Goal: Information Seeking & Learning: Learn about a topic

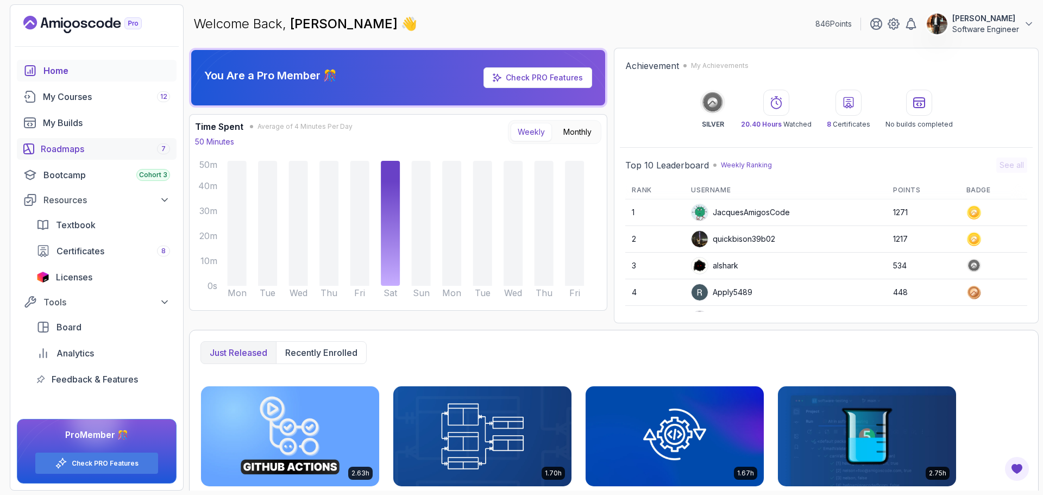
click at [81, 141] on link "Roadmaps 7" at bounding box center [97, 149] width 160 height 22
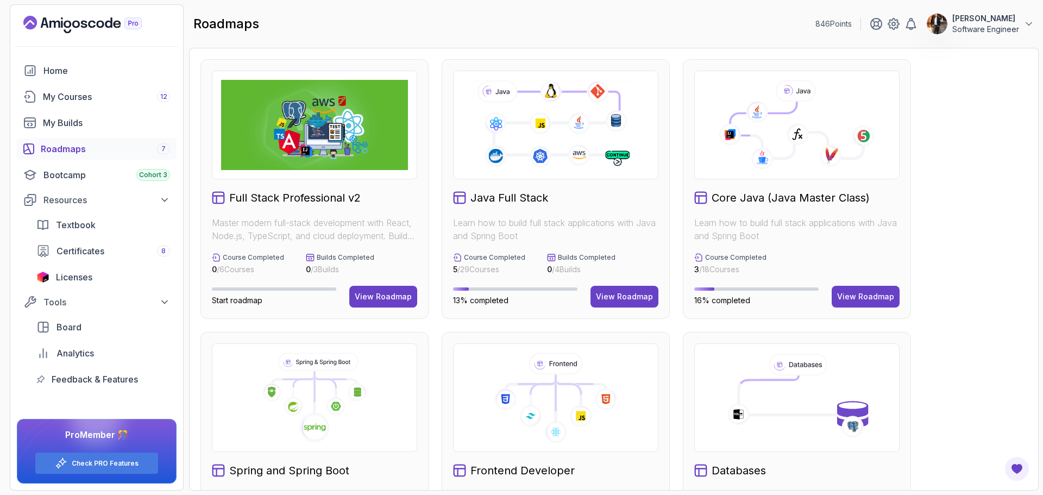
scroll to position [163, 0]
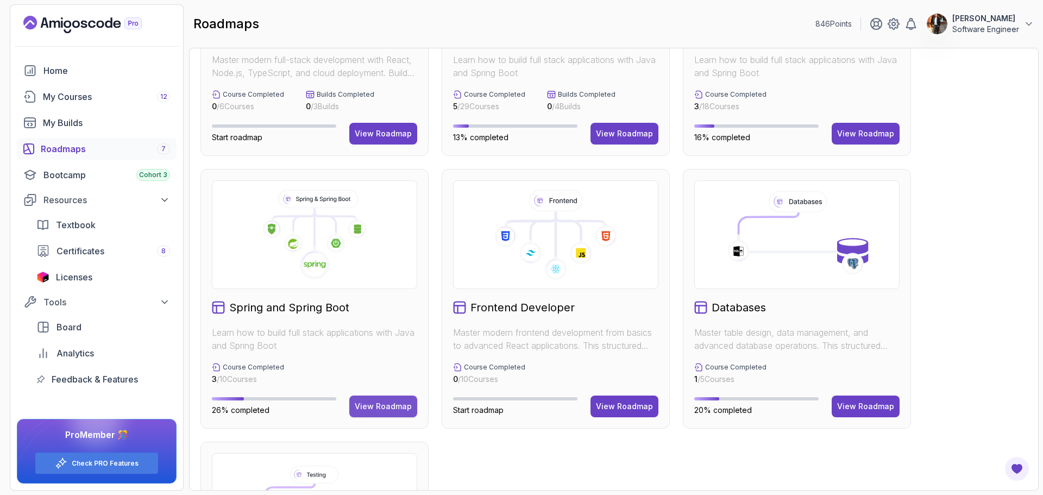
click at [392, 403] on div "View Roadmap" at bounding box center [383, 406] width 57 height 11
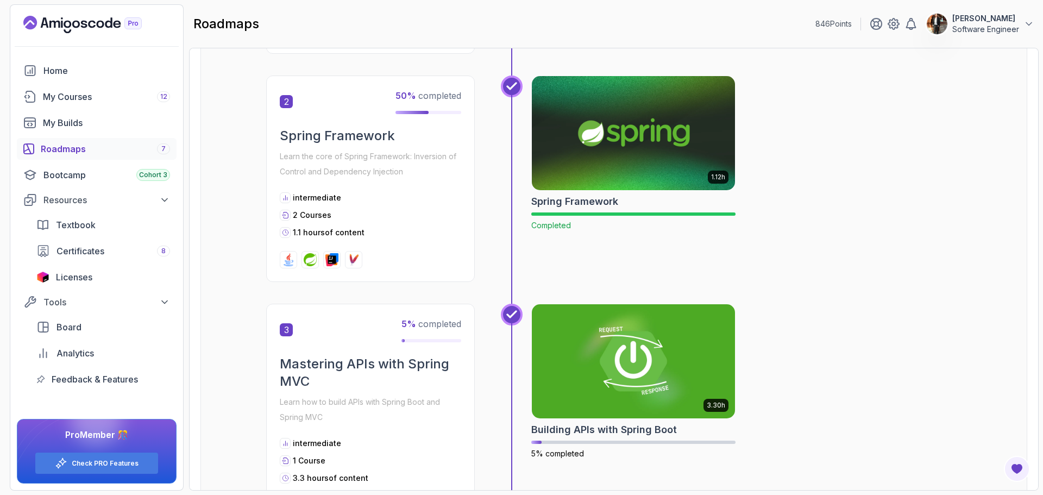
scroll to position [445, 0]
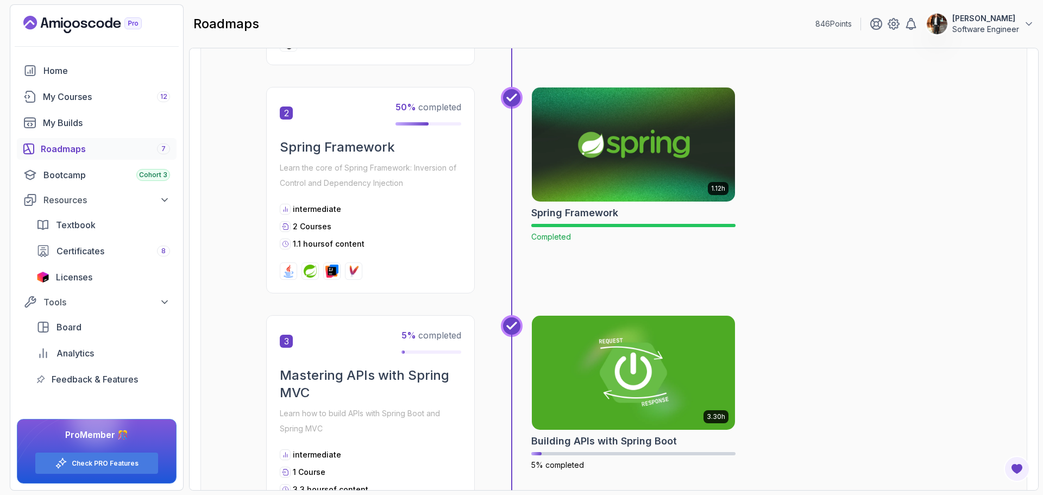
click at [600, 207] on h2 "Spring Framework" at bounding box center [574, 212] width 87 height 15
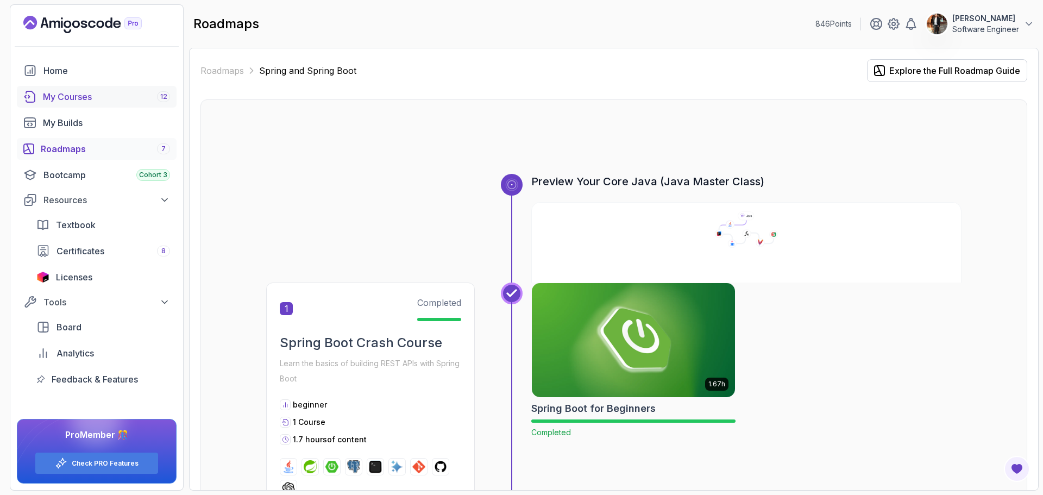
click at [86, 90] on div "My Courses 12" at bounding box center [106, 96] width 127 height 13
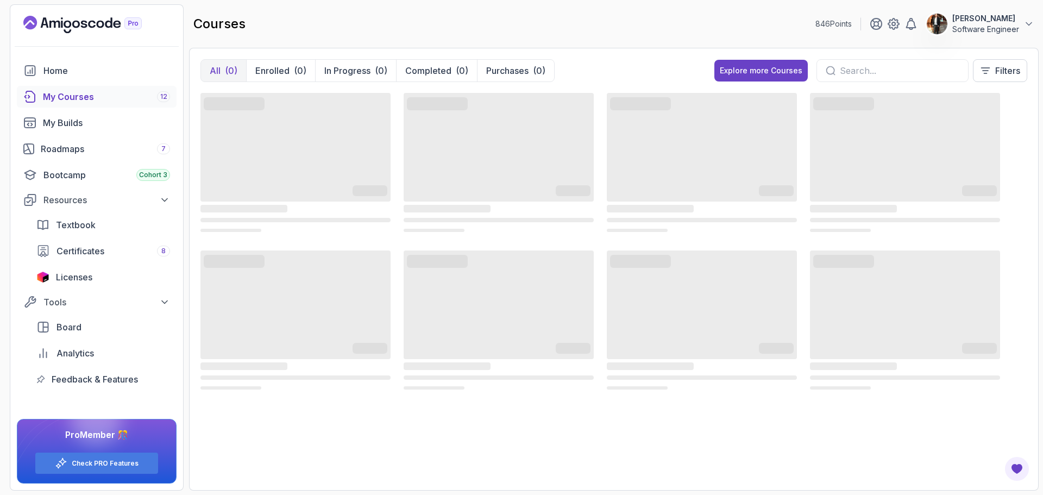
click at [981, 23] on p "[PERSON_NAME]" at bounding box center [985, 18] width 67 height 11
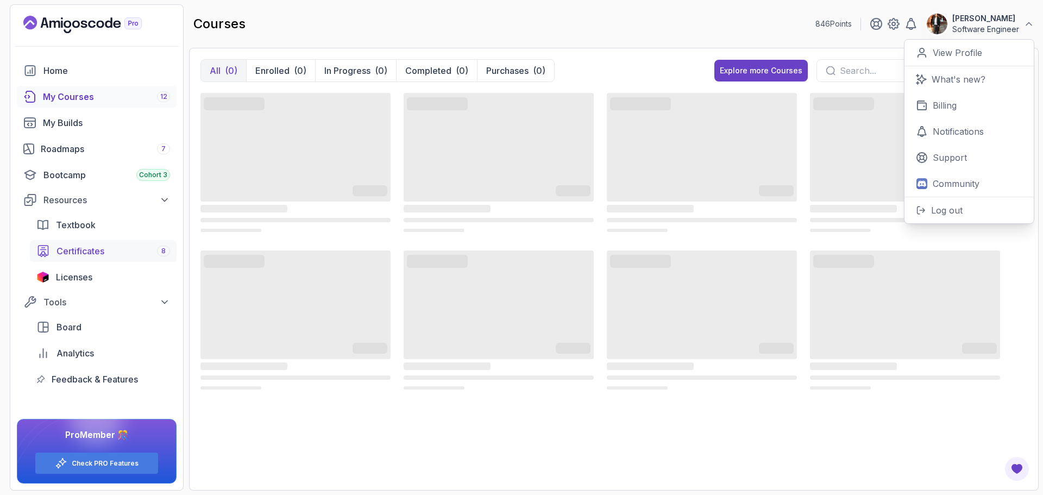
click at [128, 253] on div "Certificates 8" at bounding box center [113, 250] width 114 height 13
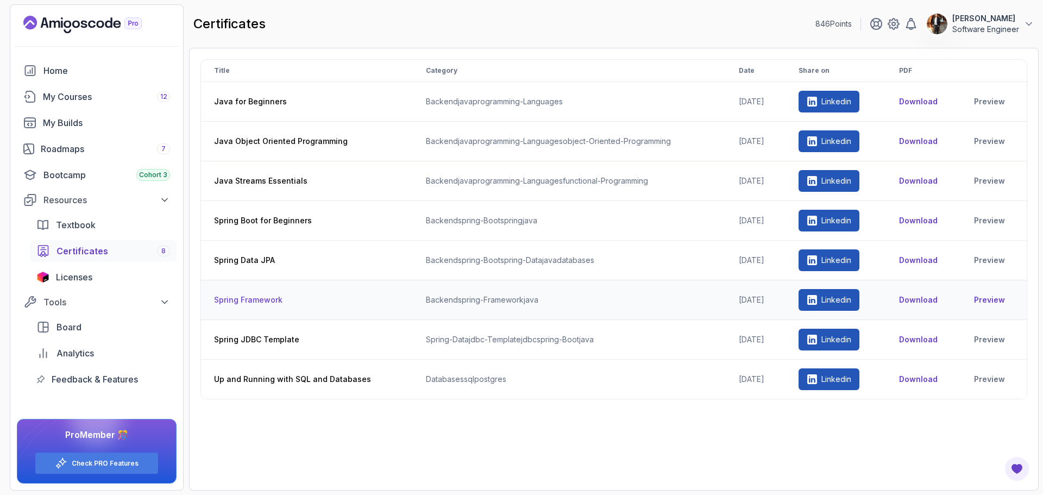
click at [979, 301] on link "Preview" at bounding box center [994, 299] width 40 height 11
click at [834, 298] on p "Linkedin" at bounding box center [836, 299] width 30 height 11
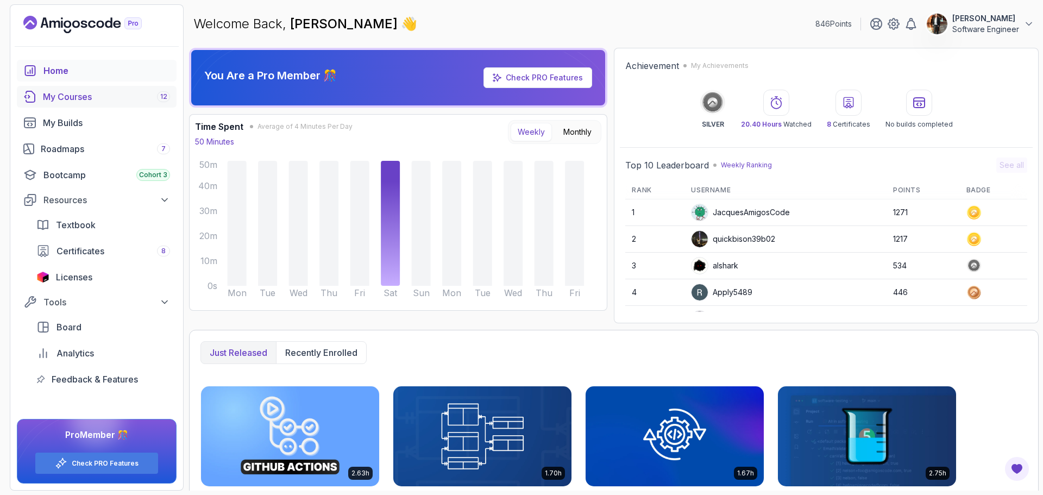
click at [89, 102] on div "My Courses 12" at bounding box center [106, 96] width 127 height 13
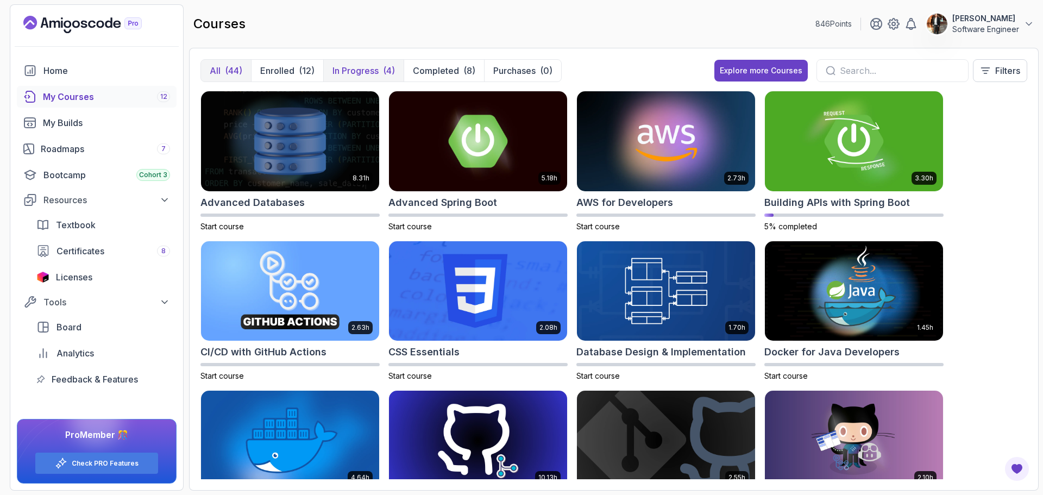
click at [376, 69] on p "In Progress" at bounding box center [355, 70] width 46 height 13
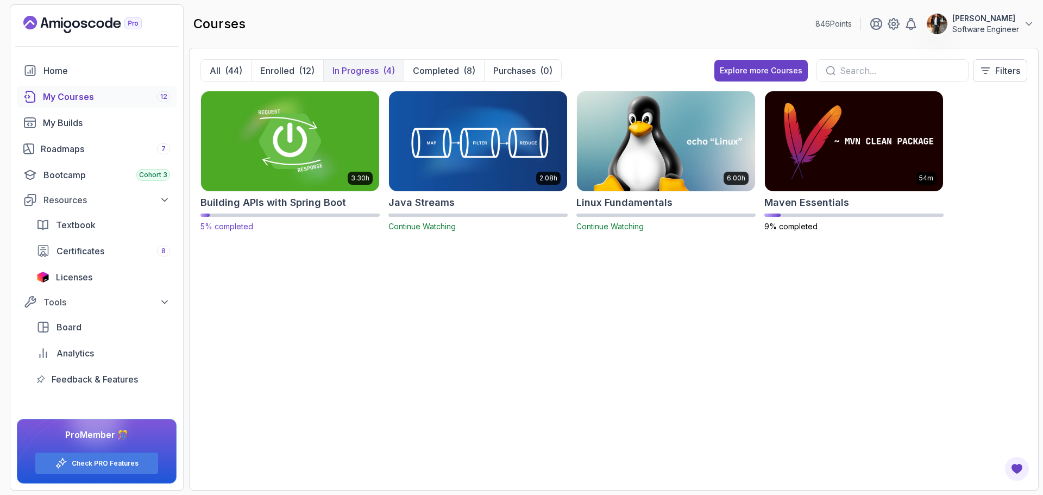
click at [273, 165] on img at bounding box center [290, 141] width 187 height 105
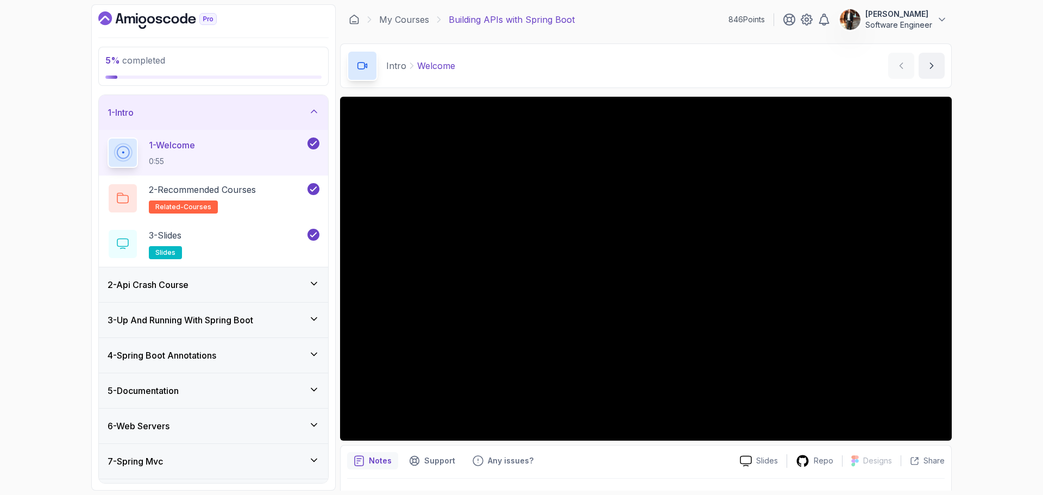
click at [204, 289] on div "2 - Api Crash Course" at bounding box center [214, 284] width 212 height 13
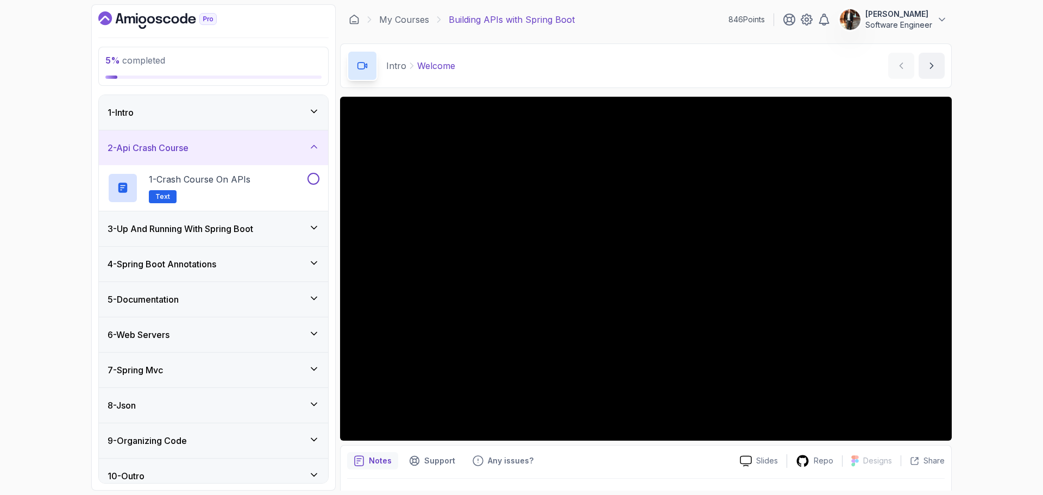
click at [298, 123] on div "1 - Intro" at bounding box center [213, 112] width 229 height 35
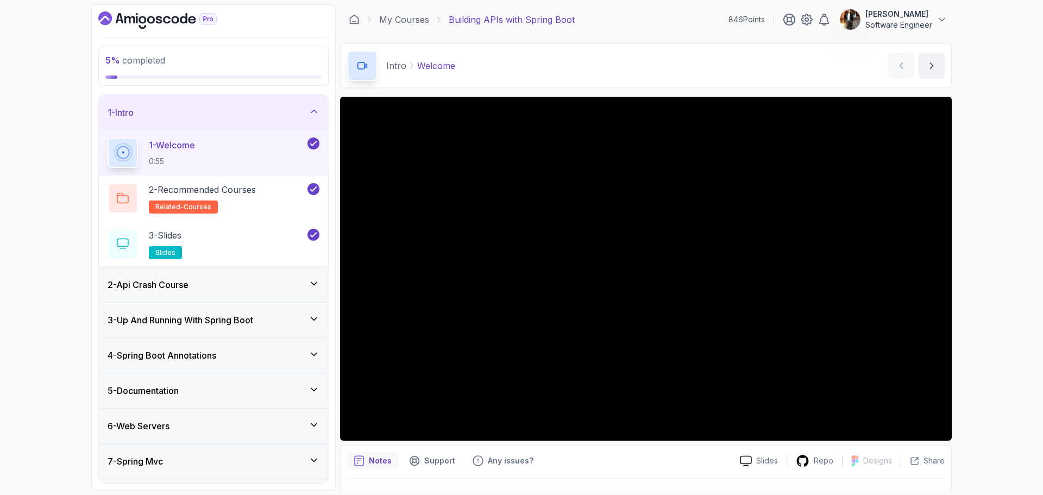
click at [258, 280] on div "2 - Api Crash Course" at bounding box center [214, 284] width 212 height 13
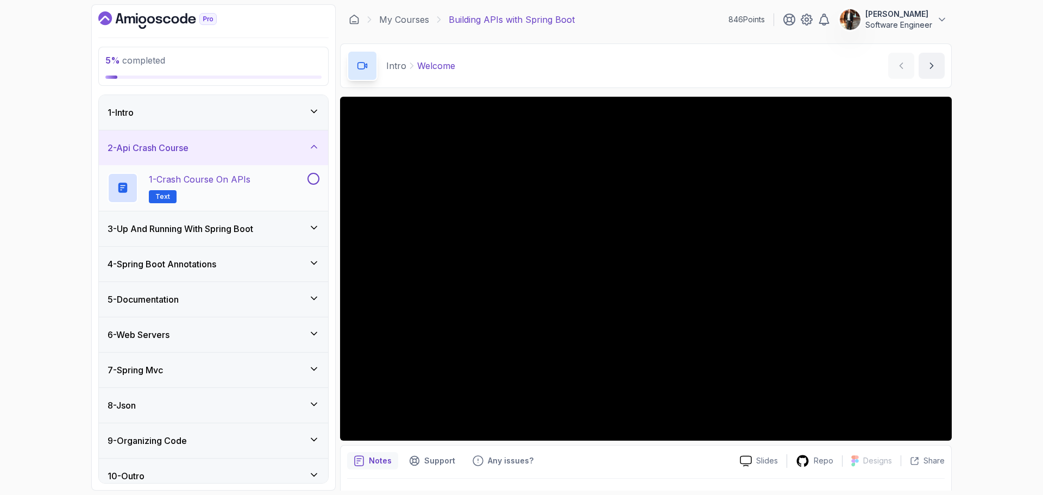
click at [294, 190] on div "1 - Crash Course on APIs Text" at bounding box center [207, 188] width 198 height 30
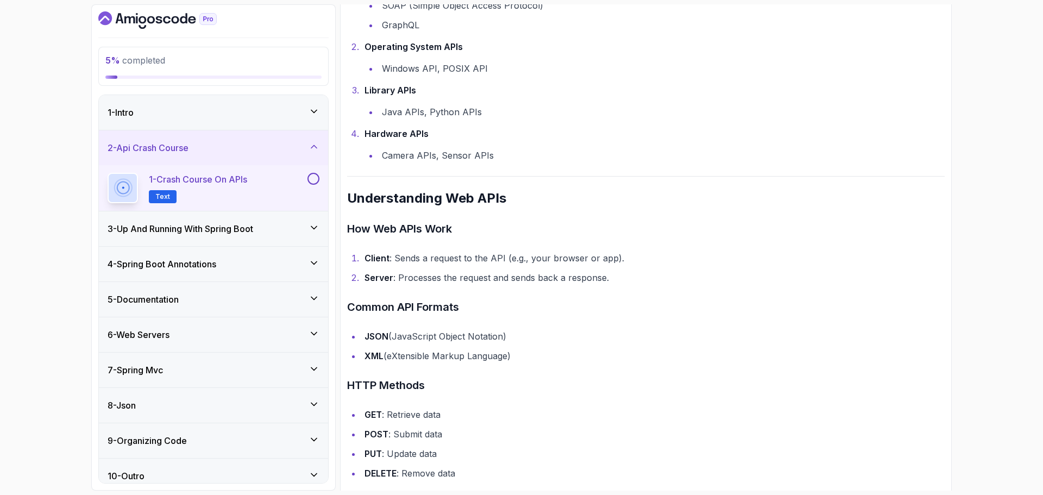
scroll to position [543, 0]
